Goal: Transaction & Acquisition: Purchase product/service

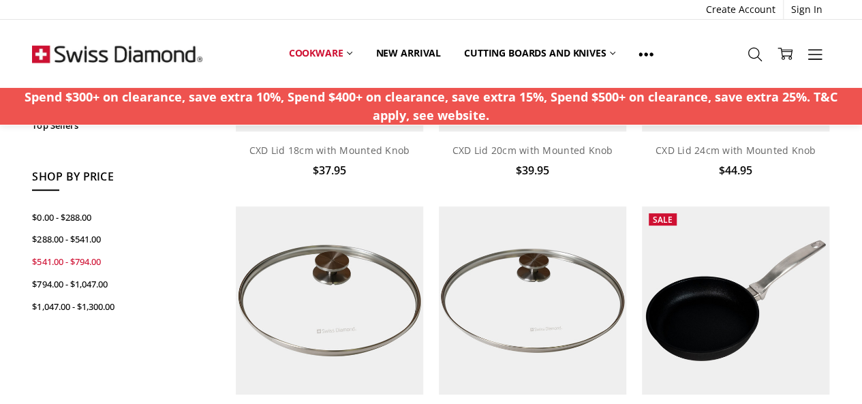
scroll to position [136, 0]
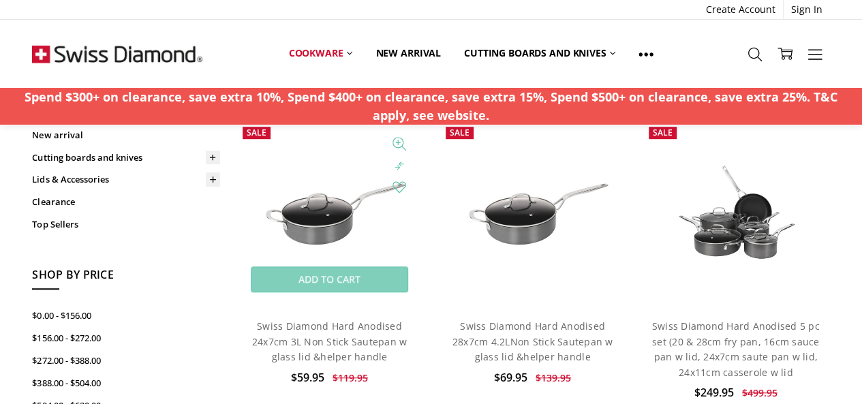
scroll to position [341, 0]
